Goal: Navigation & Orientation: Find specific page/section

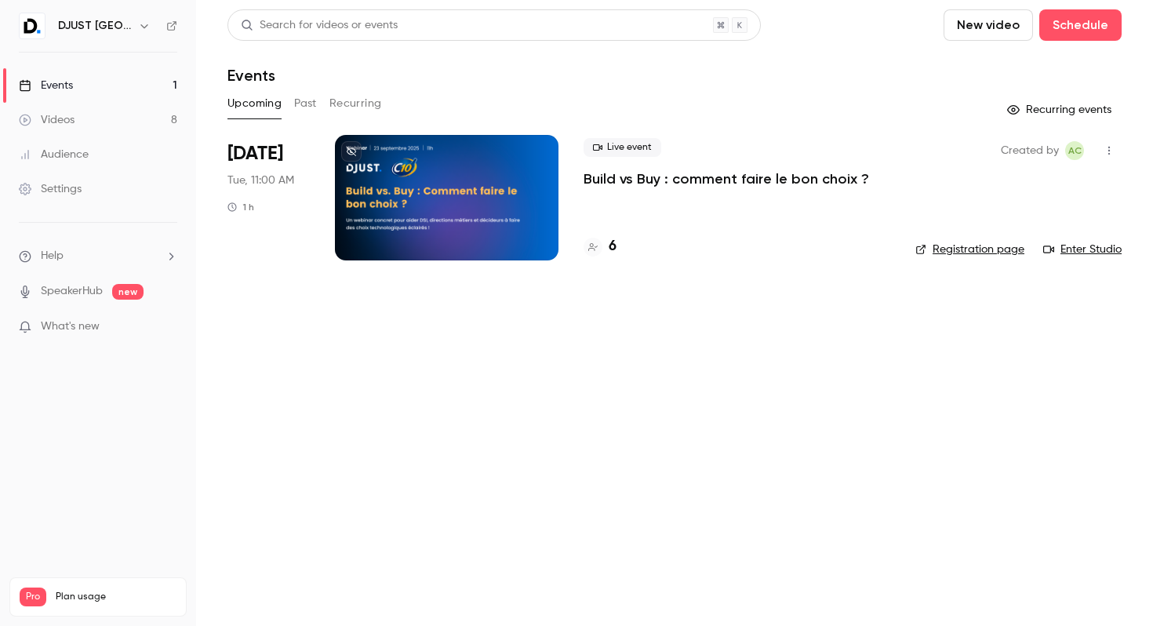
click at [615, 245] on h4 "6" at bounding box center [613, 246] width 8 height 21
